Goal: Information Seeking & Learning: Learn about a topic

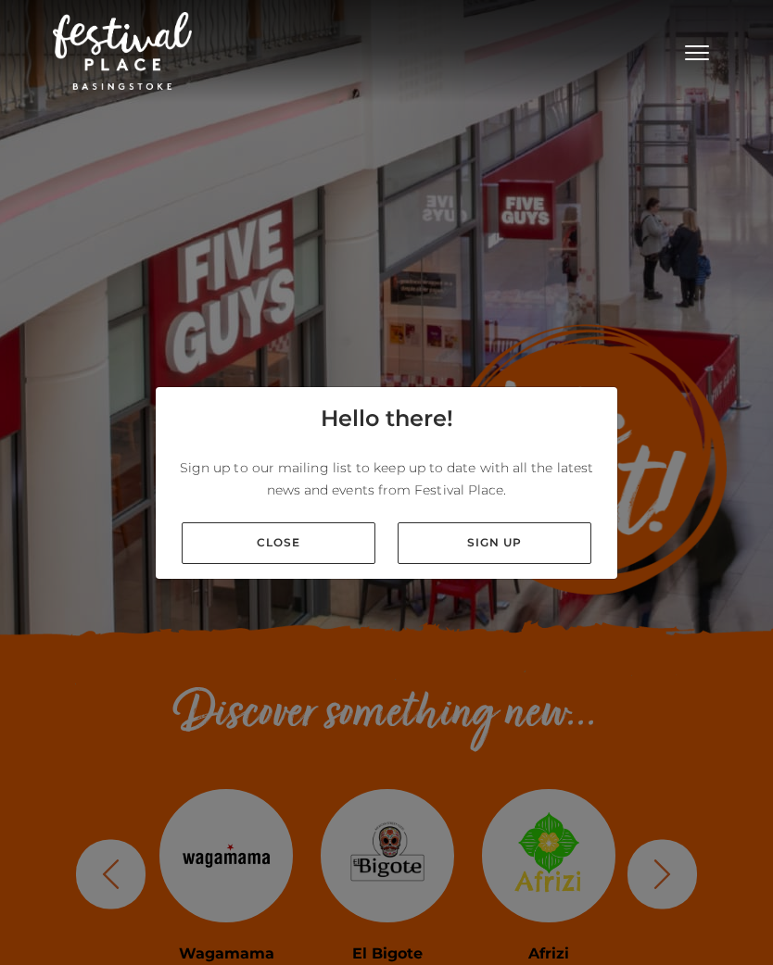
click at [310, 552] on link "Close" at bounding box center [279, 544] width 194 height 42
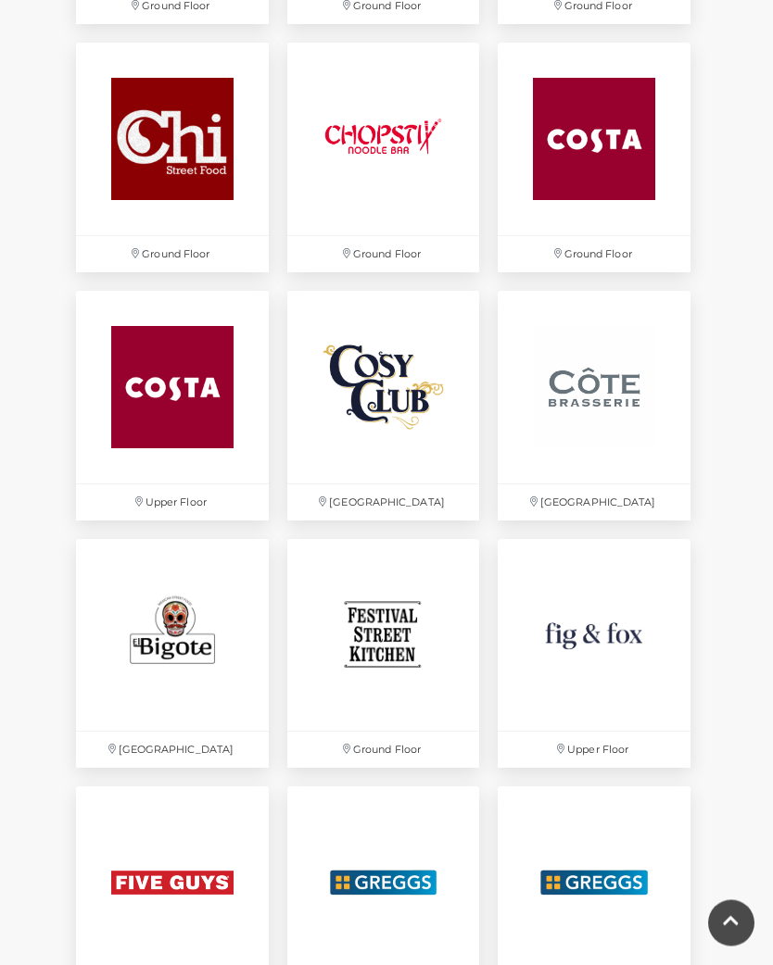
scroll to position [1976, 0]
click at [172, 651] on img at bounding box center [172, 635] width 193 height 193
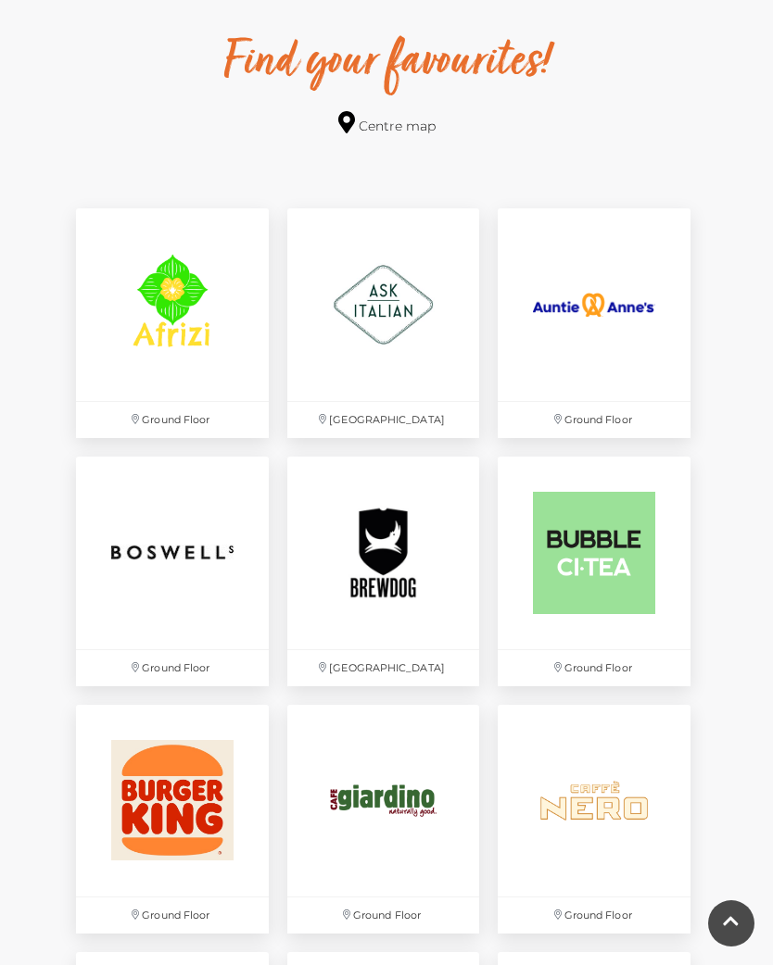
scroll to position [1065, 0]
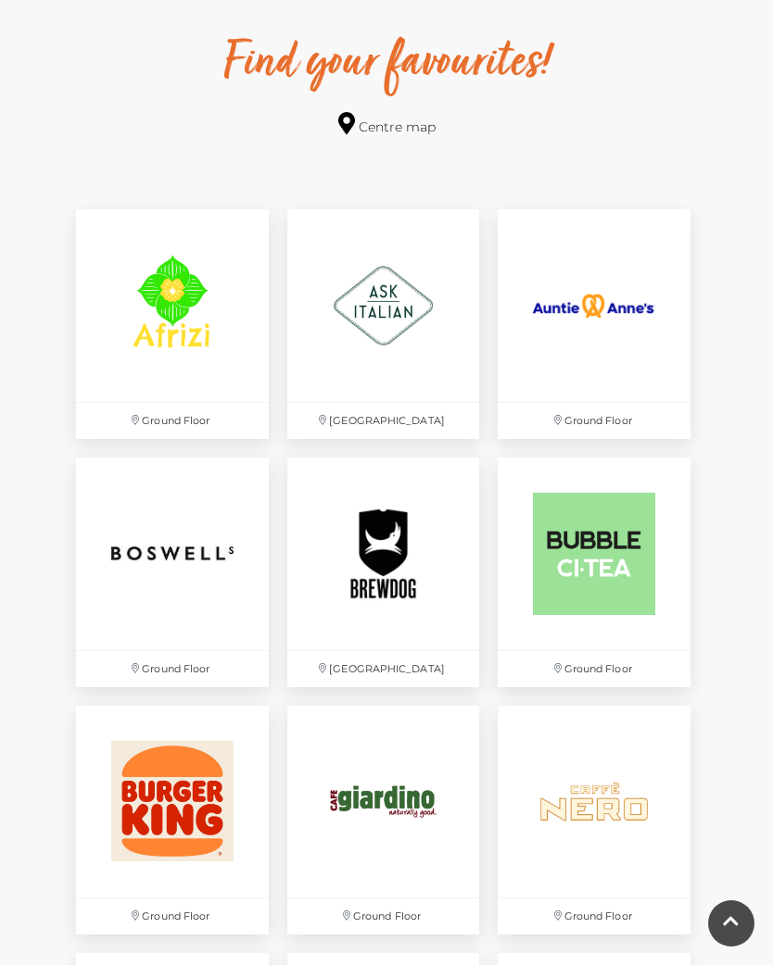
click at [612, 316] on img at bounding box center [594, 305] width 193 height 193
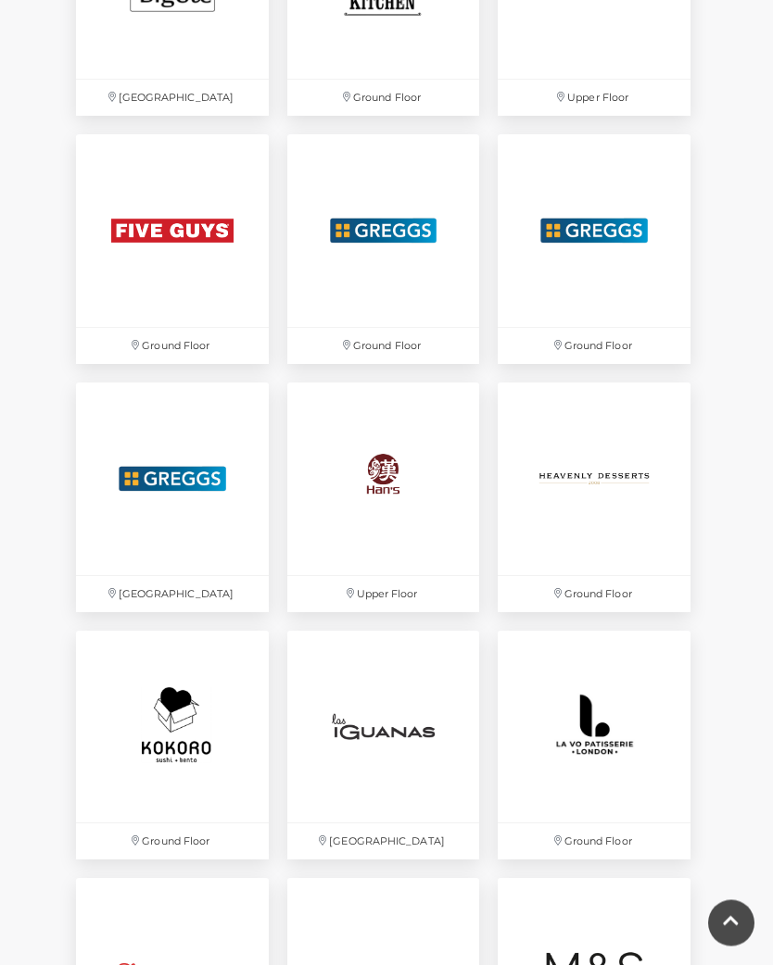
scroll to position [2628, 0]
click at [397, 483] on img at bounding box center [383, 480] width 193 height 193
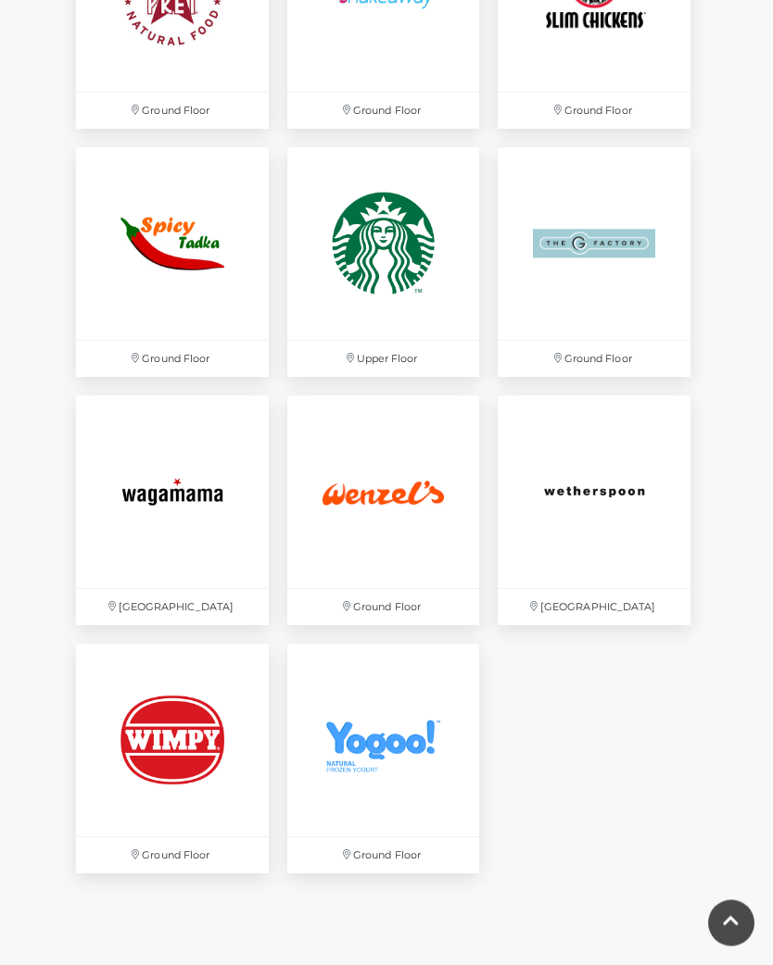
scroll to position [4103, 0]
click at [608, 252] on img at bounding box center [594, 243] width 193 height 193
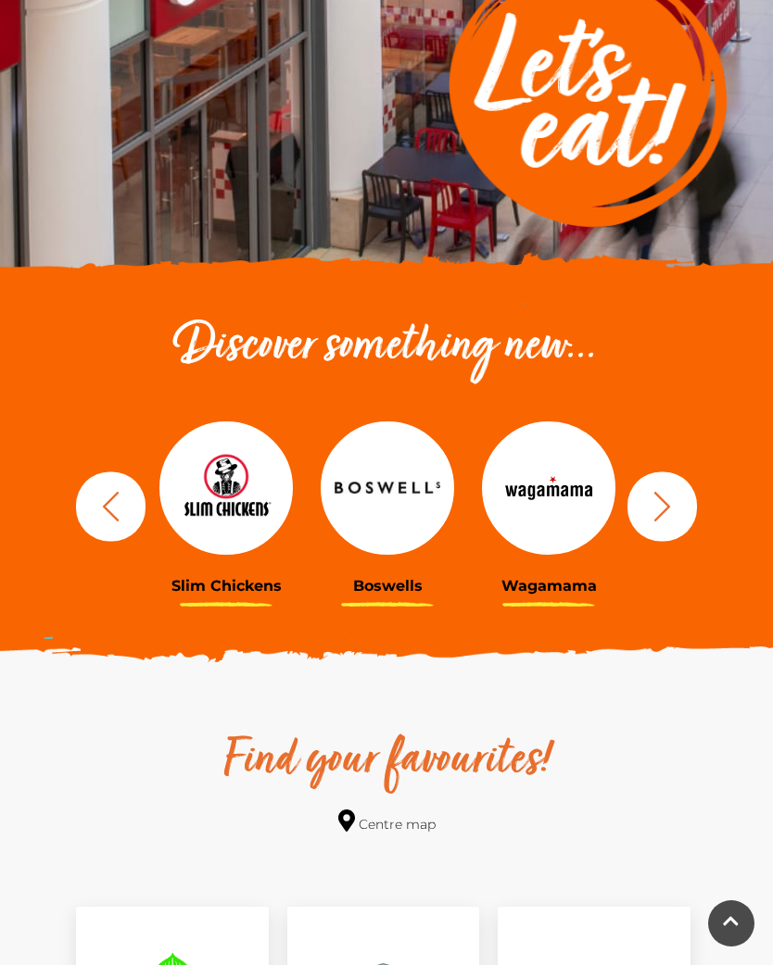
scroll to position [0, 0]
